Goal: Task Accomplishment & Management: Manage account settings

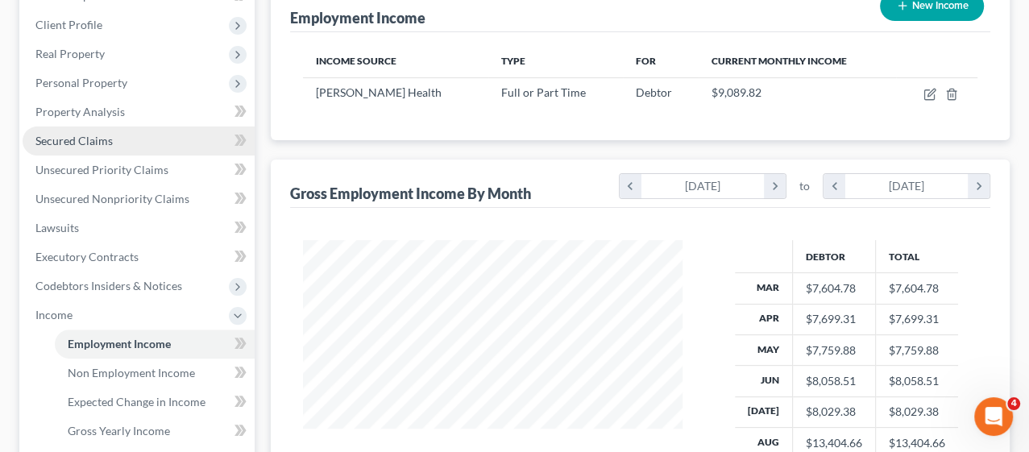
scroll to position [268, 0]
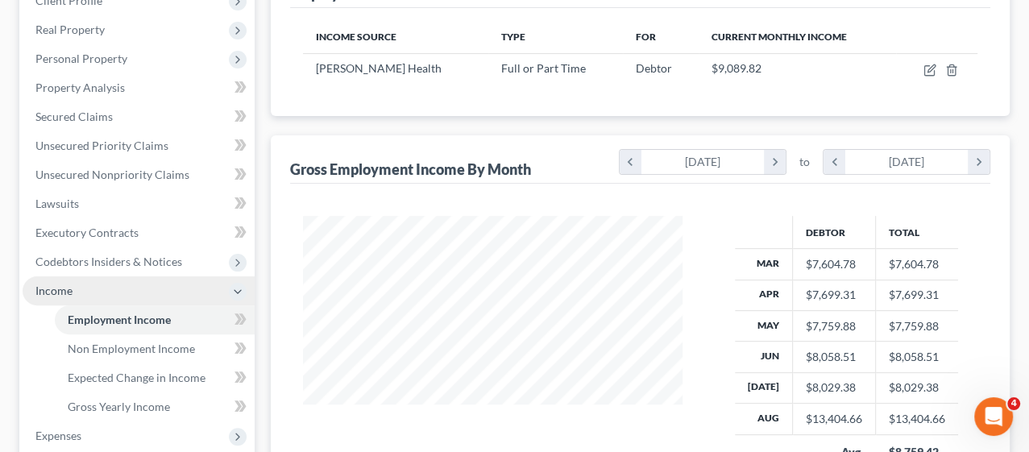
click at [63, 291] on span "Income" at bounding box center [53, 291] width 37 height 14
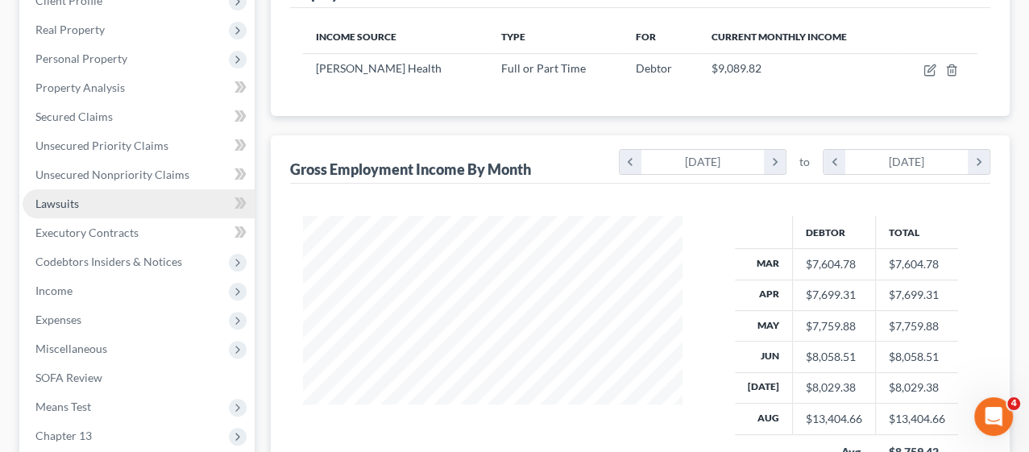
click at [81, 208] on link "Lawsuits" at bounding box center [139, 203] width 232 height 29
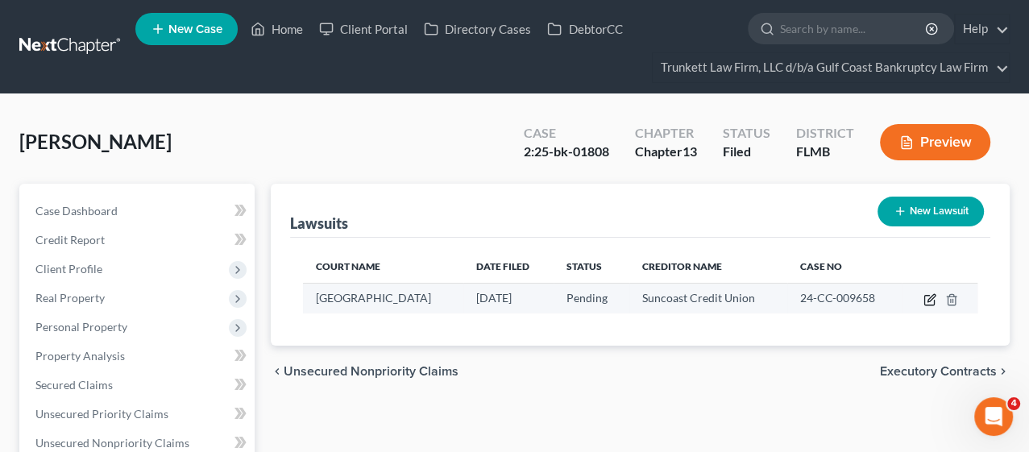
click at [930, 302] on icon "button" at bounding box center [930, 299] width 13 height 13
select select "9"
select select "0"
select select "9"
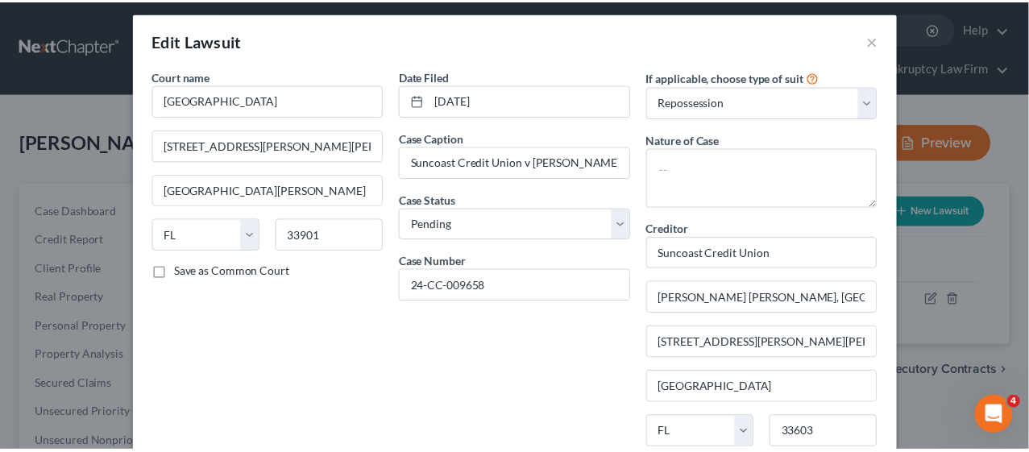
scroll to position [275, 0]
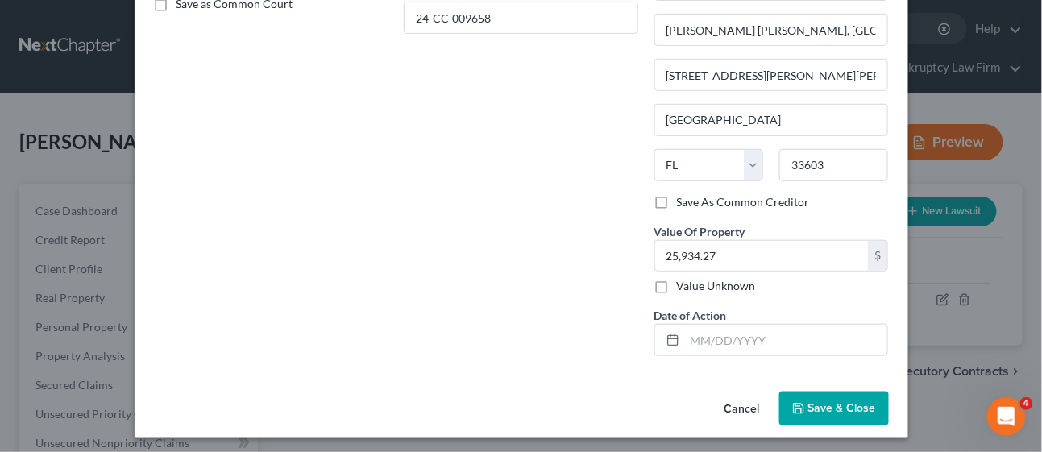
click at [804, 413] on button "Save & Close" at bounding box center [834, 409] width 110 height 34
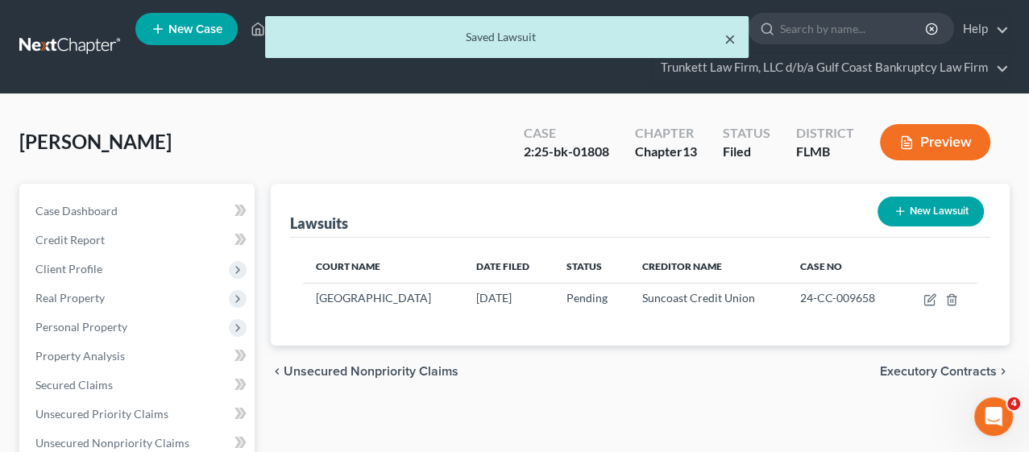
click at [729, 35] on button "×" at bounding box center [729, 38] width 11 height 19
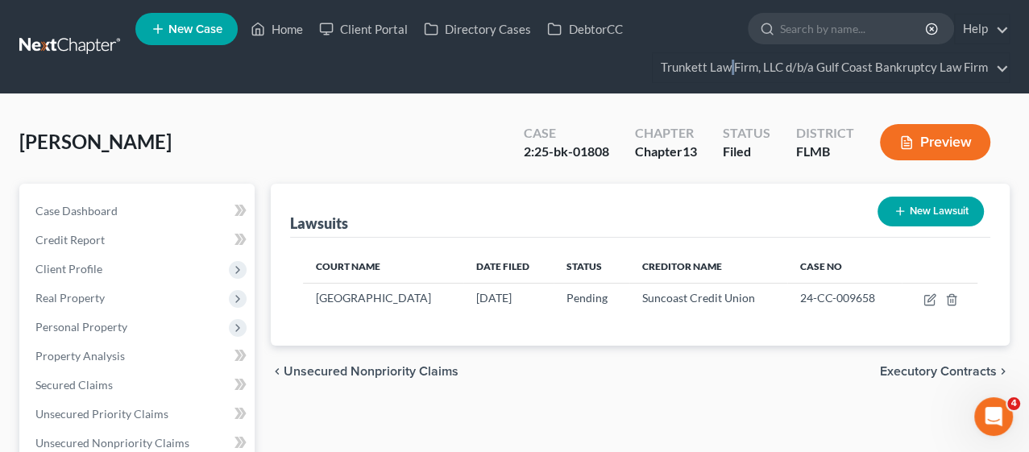
click at [729, 35] on ul "New Case Home Client Portal Directory Cases DebtorCC - No Result - See all resu…" at bounding box center [572, 46] width 874 height 77
